Goal: Use online tool/utility: Use online tool/utility

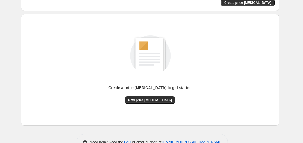
scroll to position [60, 0]
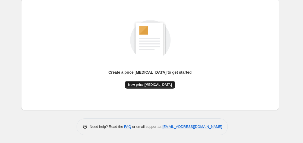
click at [143, 87] on span "New price [MEDICAL_DATA]" at bounding box center [150, 85] width 44 height 4
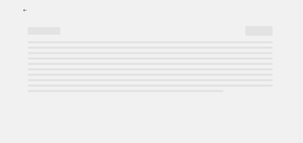
select select "percentage"
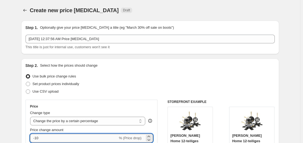
click at [80, 137] on input "-10" at bounding box center [74, 138] width 88 height 9
type input "-1"
type input "-35"
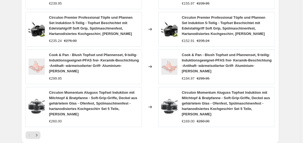
scroll to position [451, 0]
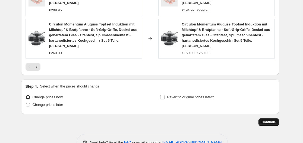
click at [268, 120] on span "Continue" at bounding box center [268, 122] width 14 height 4
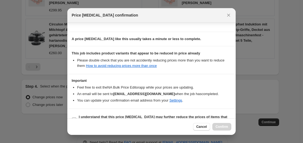
scroll to position [85, 0]
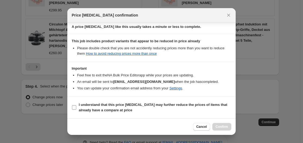
click at [109, 108] on b "I understand that this price change job may further reduce the prices of items …" at bounding box center [153, 107] width 148 height 9
click at [76, 108] on input "I understand that this price change job may further reduce the prices of items …" at bounding box center [74, 108] width 4 height 4
checkbox input "true"
click at [218, 128] on span "Confirm" at bounding box center [221, 127] width 12 height 4
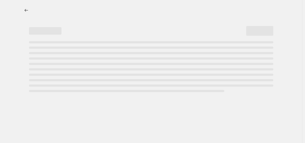
select select "percentage"
